Goal: Information Seeking & Learning: Check status

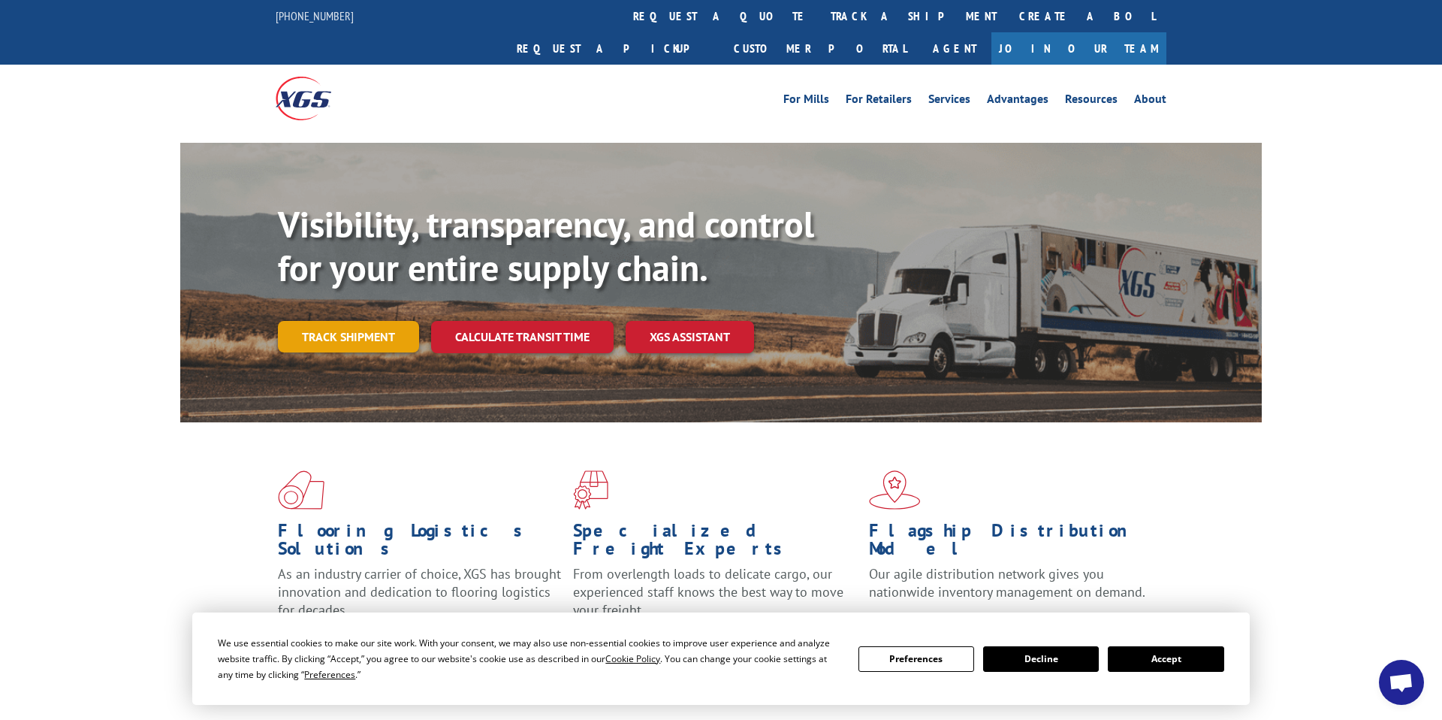
click at [382, 321] on link "Track shipment" at bounding box center [348, 337] width 141 height 32
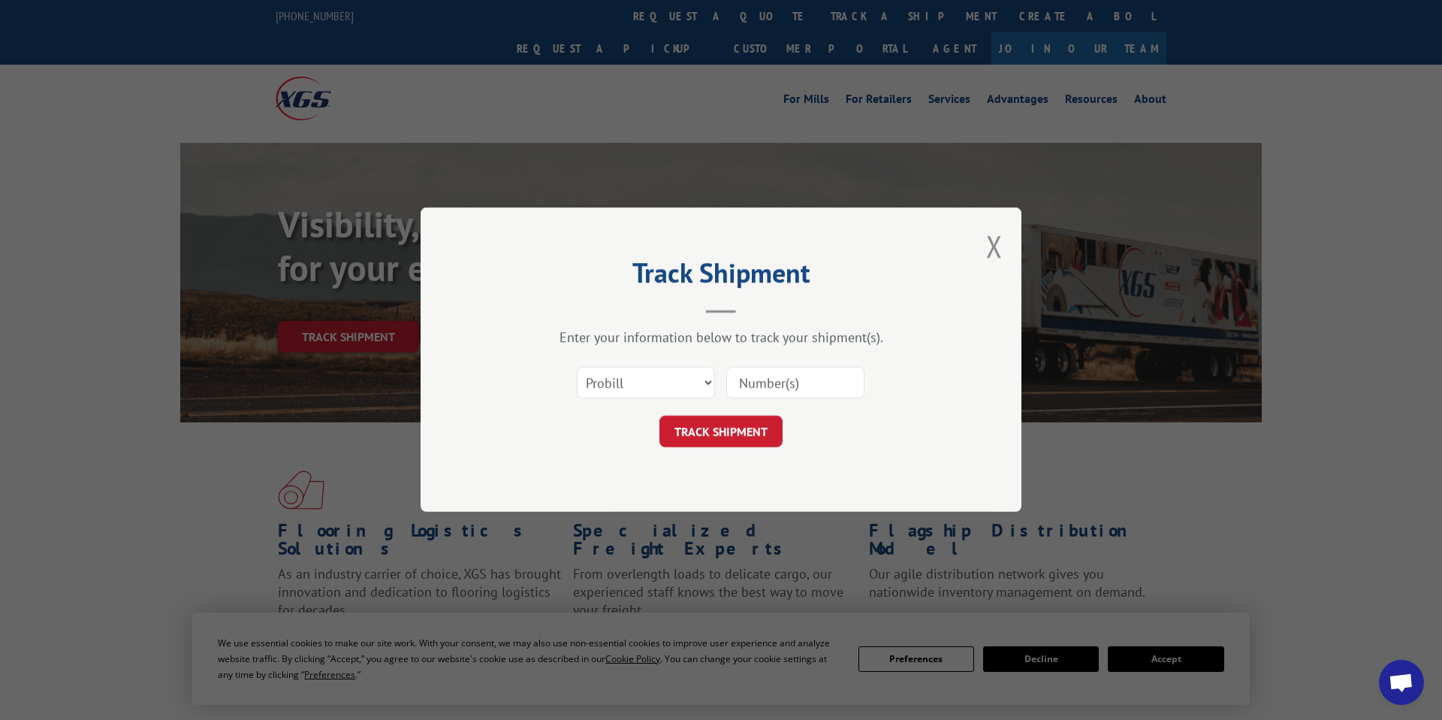
click at [794, 367] on input at bounding box center [795, 383] width 138 height 32
type input "1"
type input "17402894"
click at [723, 425] on button "TRACK SHIPMENT" at bounding box center [721, 432] width 123 height 32
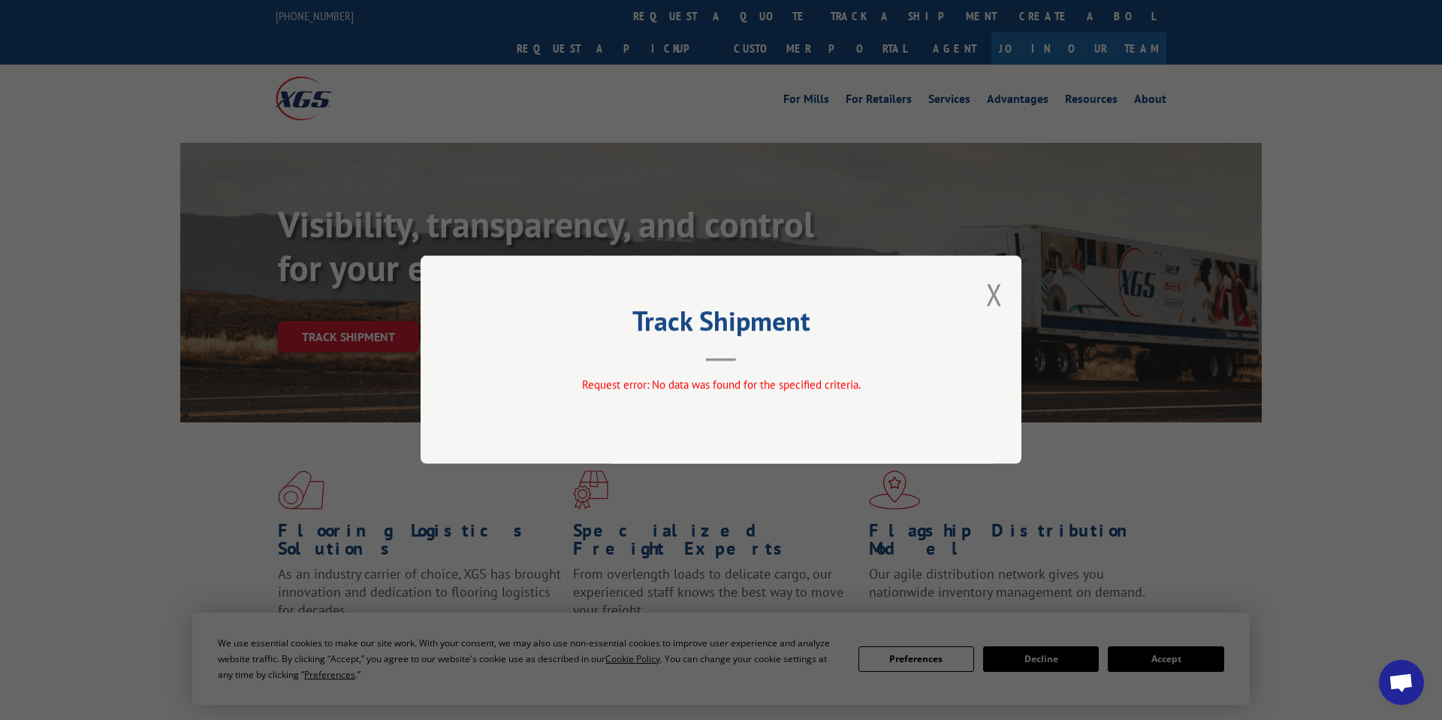
click at [1006, 295] on div "Track Shipment Request error: No data was found for the specified criteria." at bounding box center [721, 359] width 601 height 208
click at [998, 295] on button "Close modal" at bounding box center [994, 294] width 17 height 40
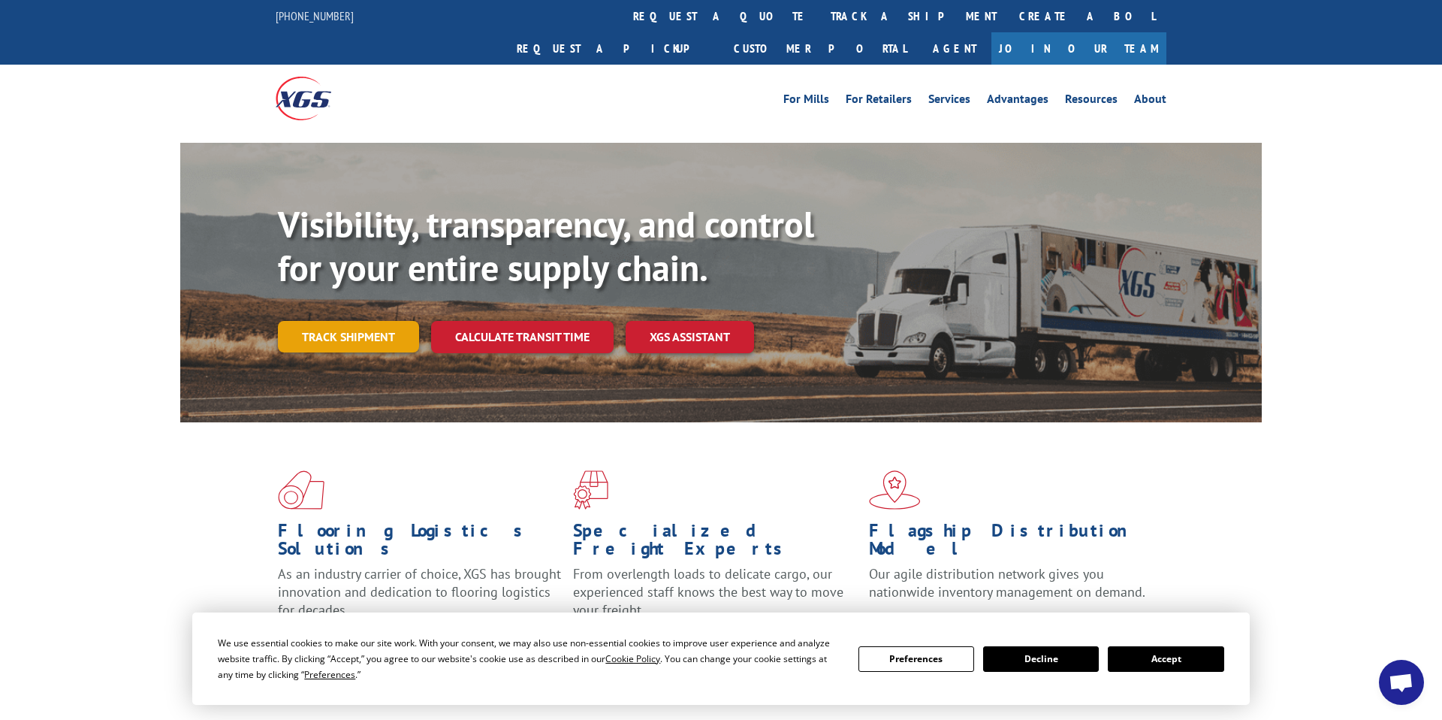
click at [343, 321] on link "Track shipment" at bounding box center [348, 337] width 141 height 32
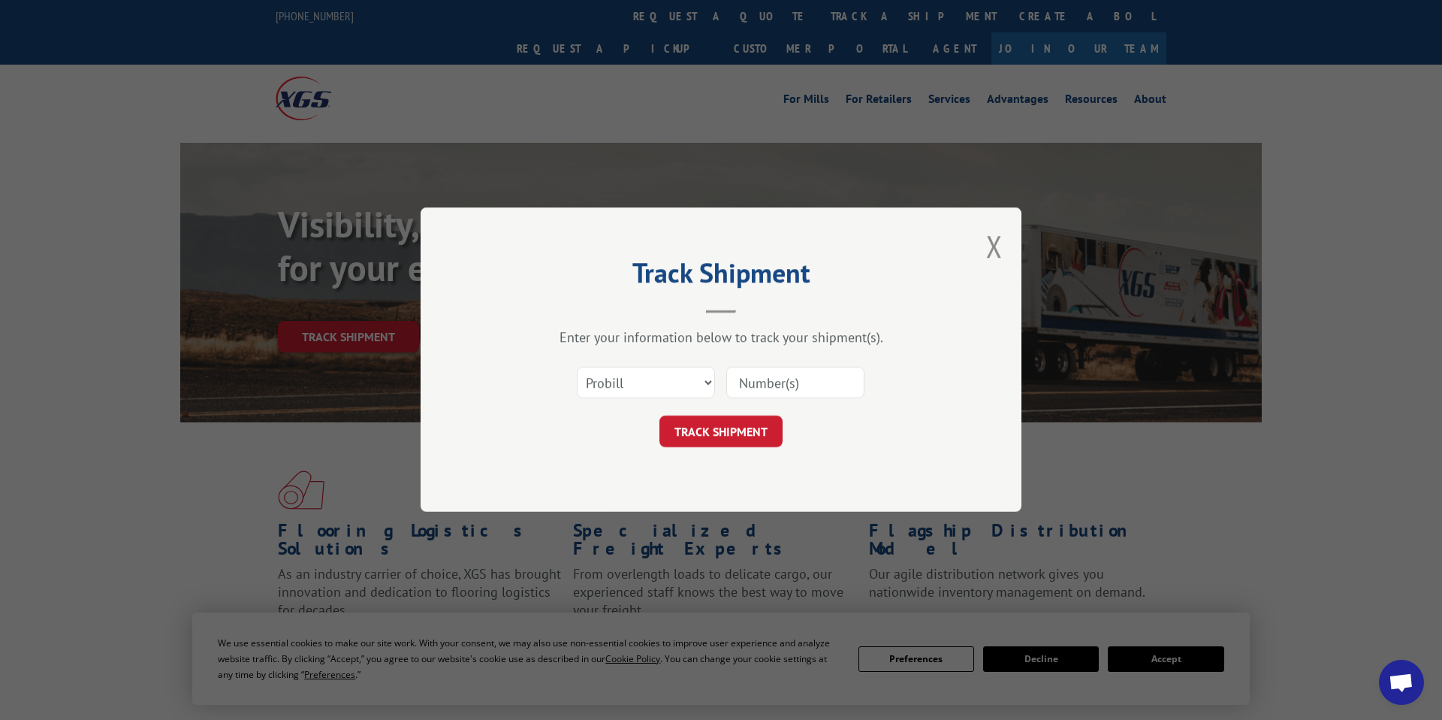
click at [758, 384] on input at bounding box center [795, 383] width 138 height 32
type input "17402894"
click at [736, 432] on button "TRACK SHIPMENT" at bounding box center [721, 432] width 123 height 32
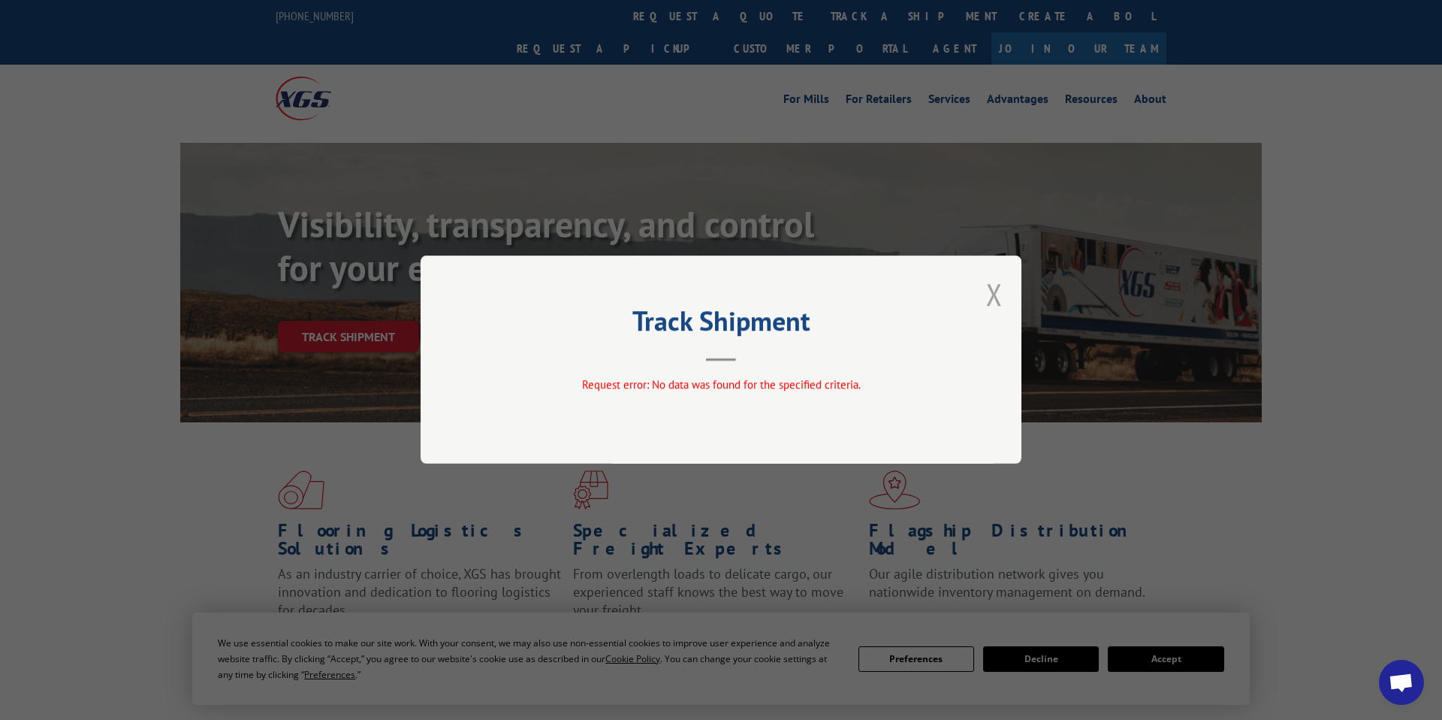
click at [993, 285] on button "Close modal" at bounding box center [994, 294] width 17 height 40
